Goal: Answer question/provide support

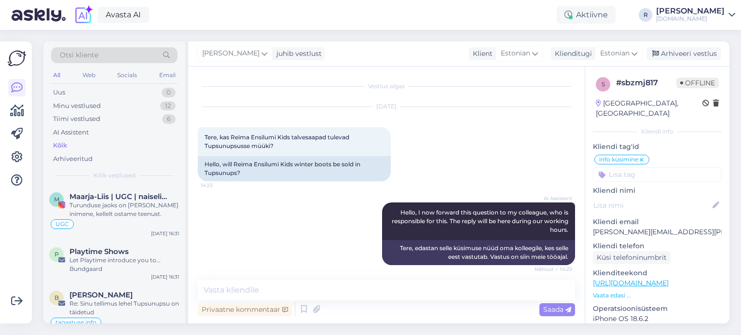
scroll to position [87, 0]
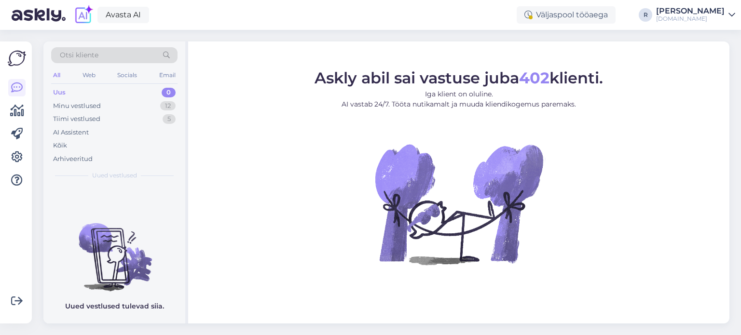
click at [59, 75] on div "All" at bounding box center [56, 75] width 11 height 13
click at [64, 142] on div "Kõik" at bounding box center [60, 146] width 14 height 10
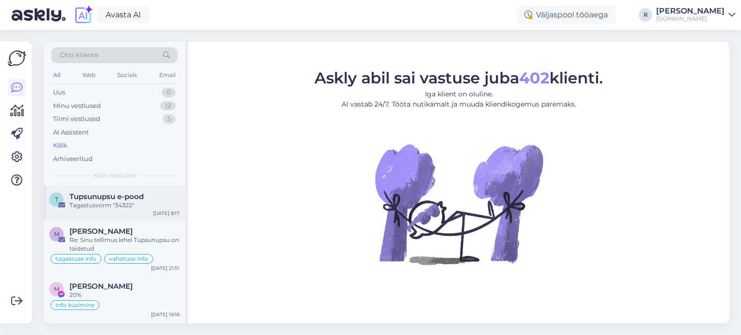
scroll to position [48, 0]
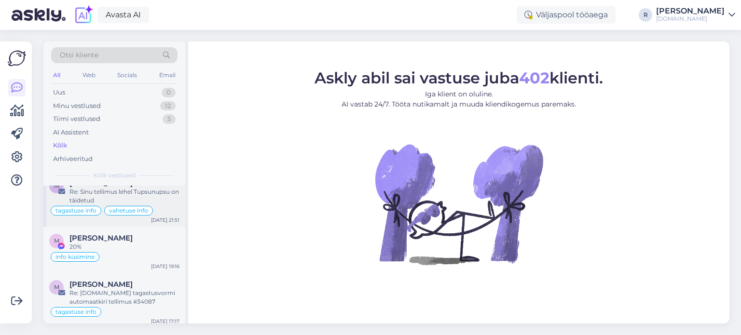
click at [116, 192] on div "Re: Sinu tellimus lehel Tupsunupsu on täidetud" at bounding box center [124, 196] width 110 height 17
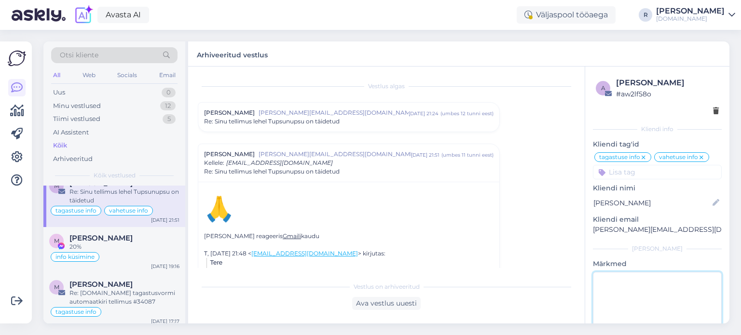
click at [618, 290] on textarea at bounding box center [657, 315] width 129 height 87
type textarea "vastatud"
click at [569, 189] on div "Vestlus [PERSON_NAME] Saar [EMAIL_ADDRESS][DOMAIN_NAME] [DATE] 21:24 ( umbes 12…" at bounding box center [391, 172] width 386 height 192
click at [52, 74] on div "All" at bounding box center [56, 75] width 11 height 13
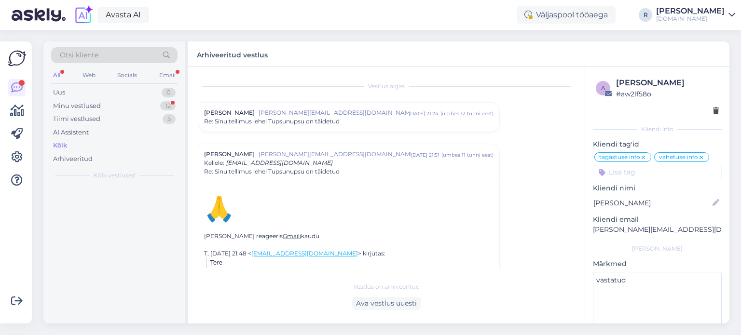
scroll to position [0, 0]
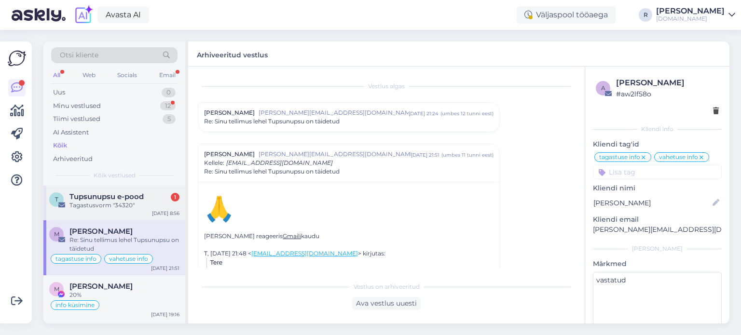
click at [111, 186] on div "T Tupsunupsu e-pood 1 Tagastusvorm "34320" [DATE] 8:56" at bounding box center [114, 203] width 142 height 35
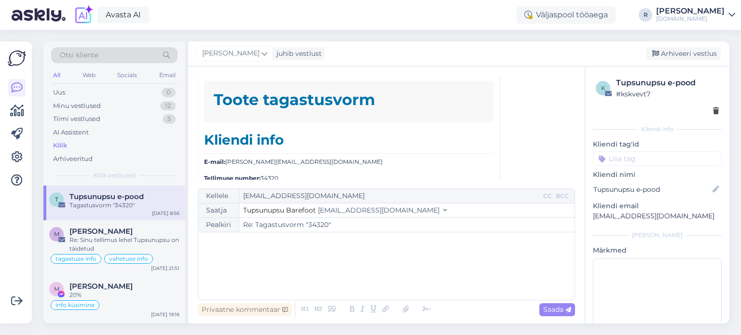
scroll to position [4355, 0]
